Goal: Information Seeking & Learning: Learn about a topic

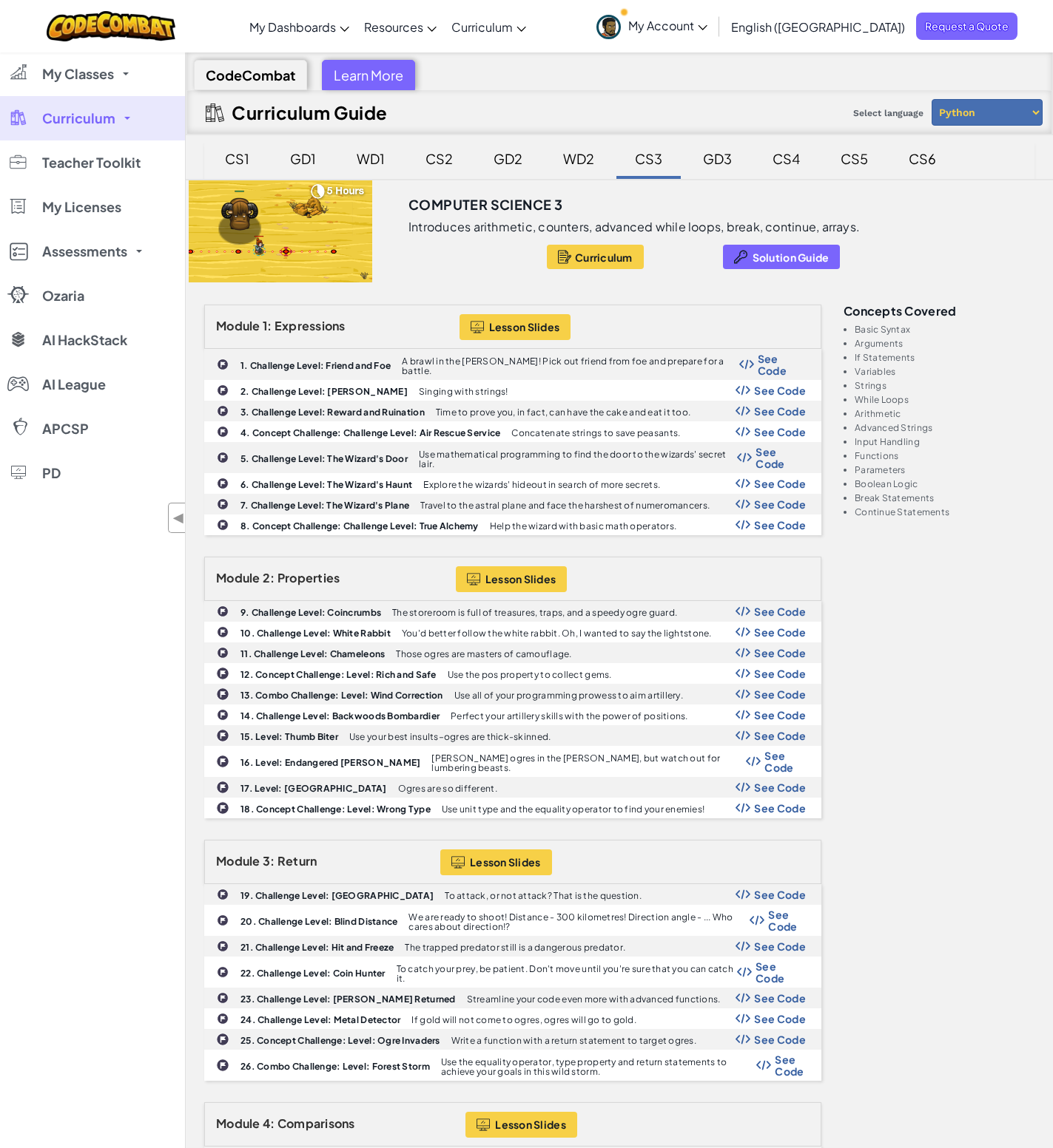
scroll to position [1479, 0]
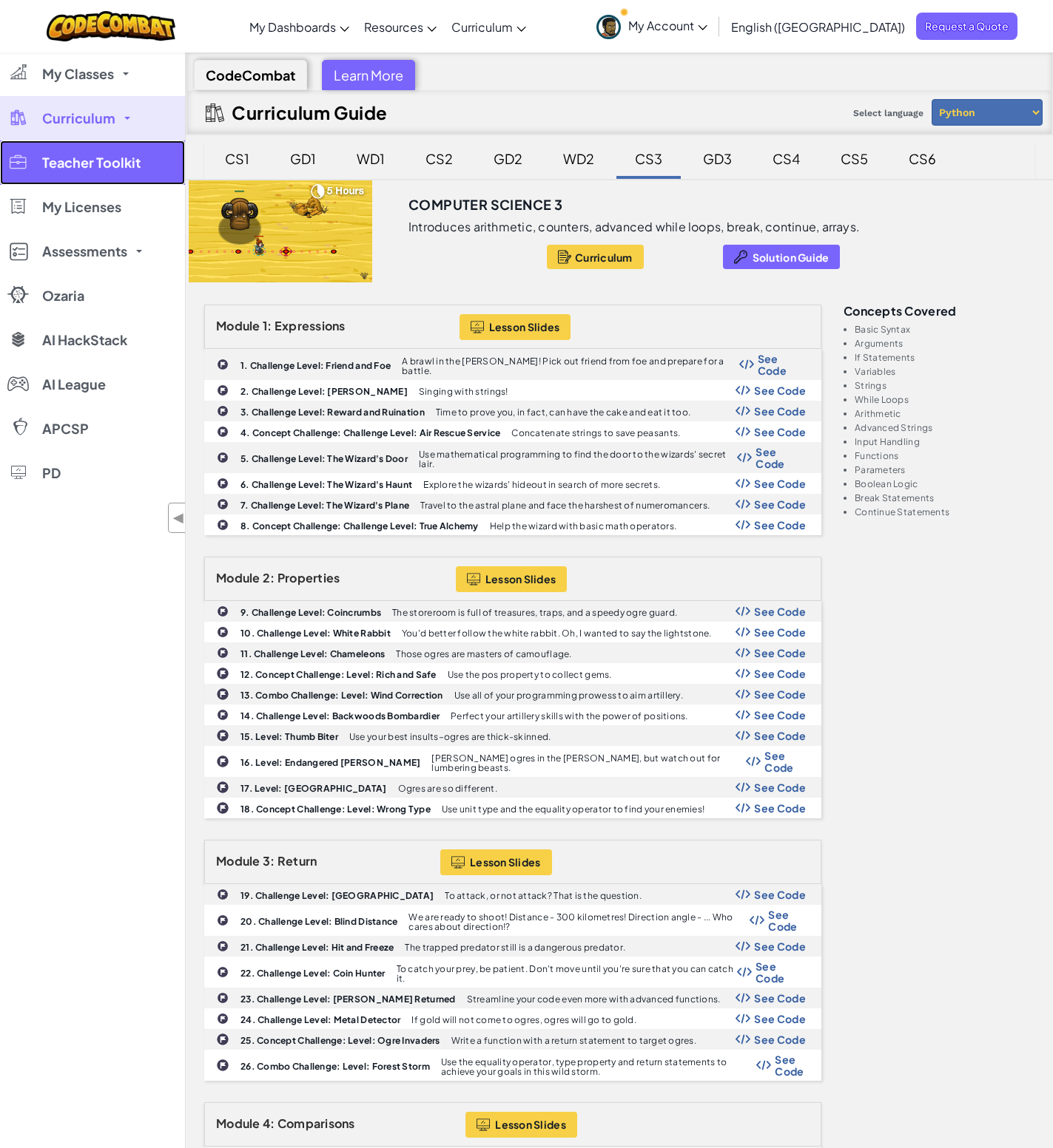
click at [128, 180] on link "Teacher Toolkit" at bounding box center [92, 163] width 185 height 45
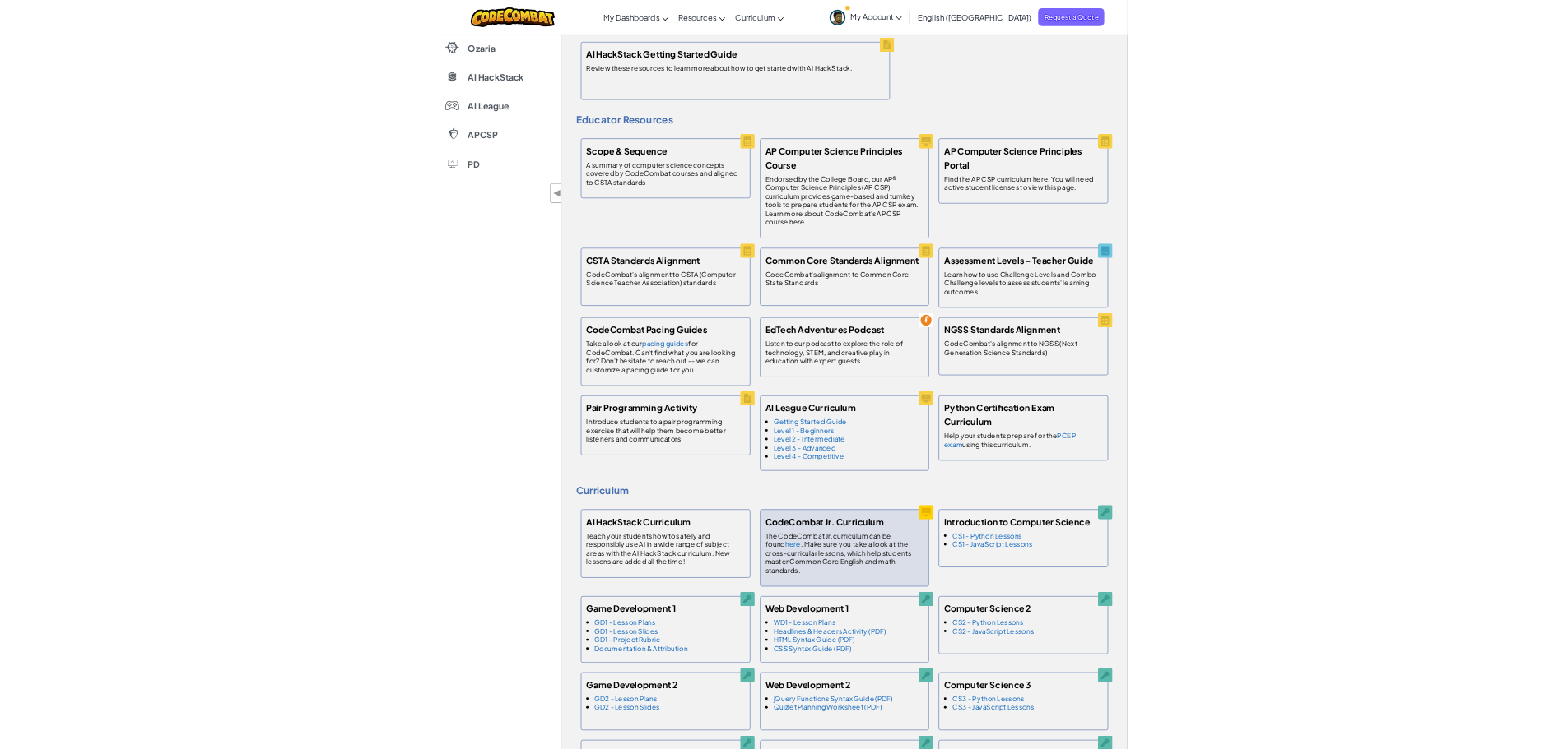
scroll to position [493, 0]
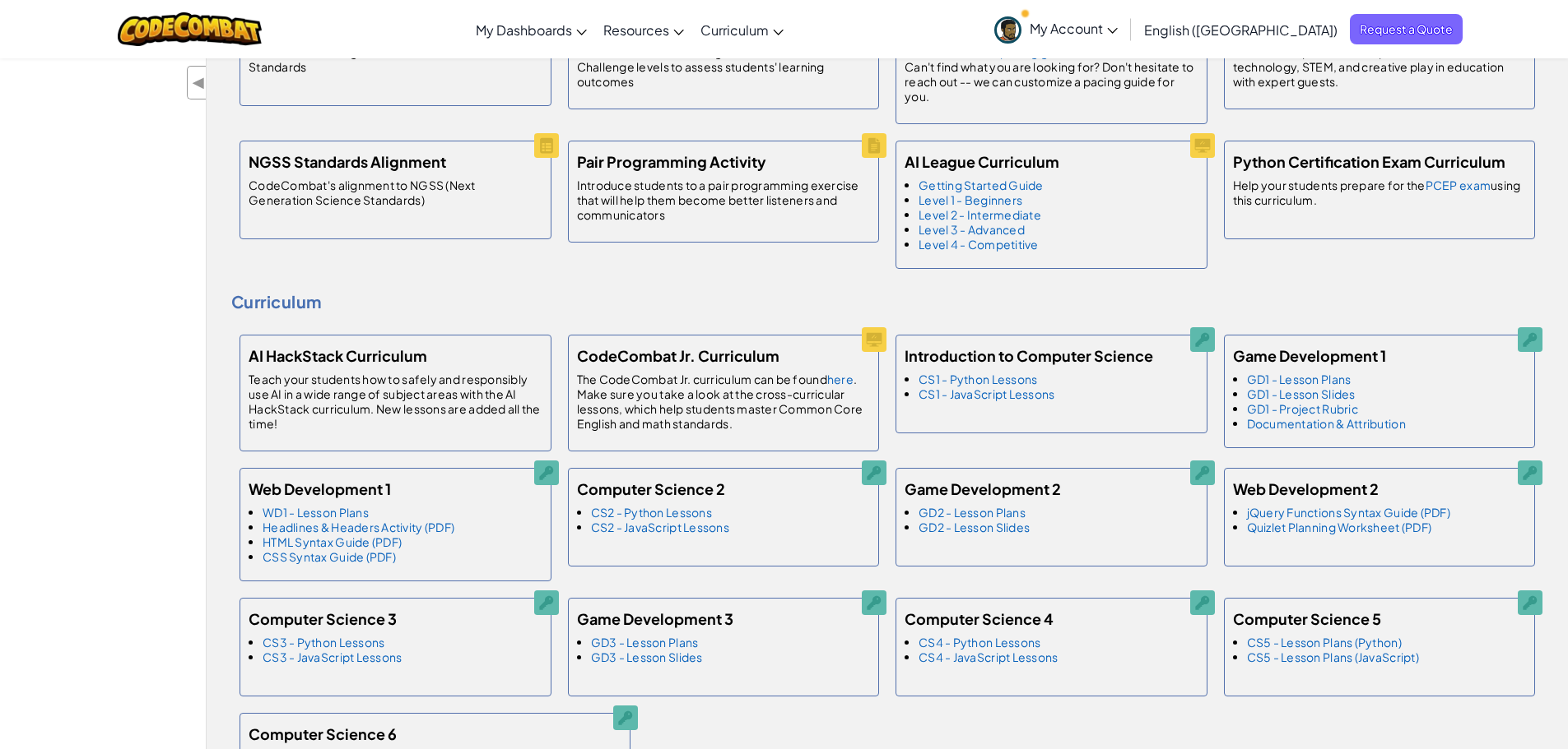
click at [132, 504] on div "My Classes All Classes Đỗ [PERSON_NAME] [PERSON_NAME] học máy tính_Phudnt Curri…" at bounding box center [784, 669] width 1568 height 2209
click at [147, 315] on div "My Classes All Classes Đỗ [PERSON_NAME] [PERSON_NAME] học máy tính_Phudnt Curri…" at bounding box center [784, 669] width 1568 height 2209
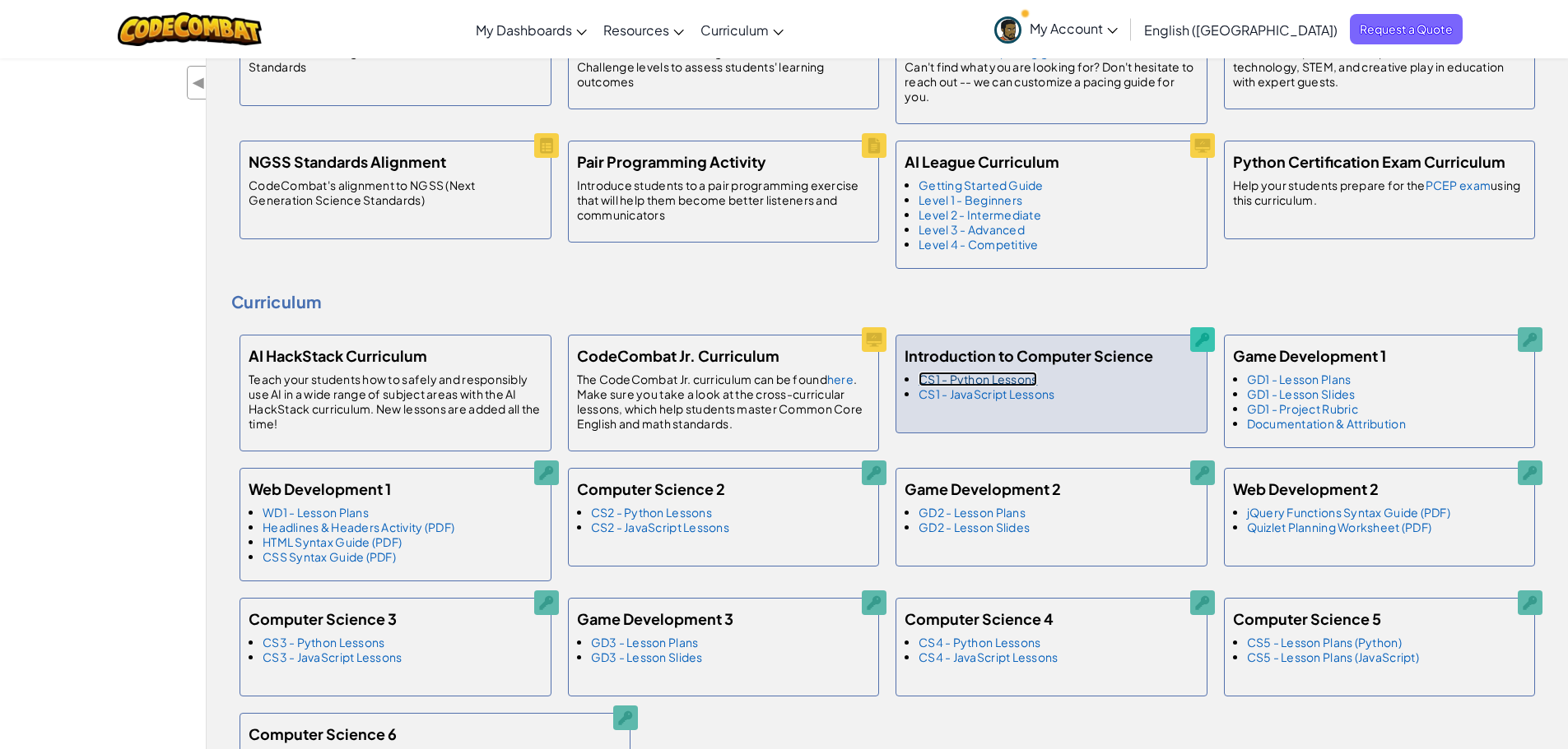
click at [993, 381] on link "CS1 - Python Lessons" at bounding box center [978, 378] width 119 height 15
